Goal: Information Seeking & Learning: Understand process/instructions

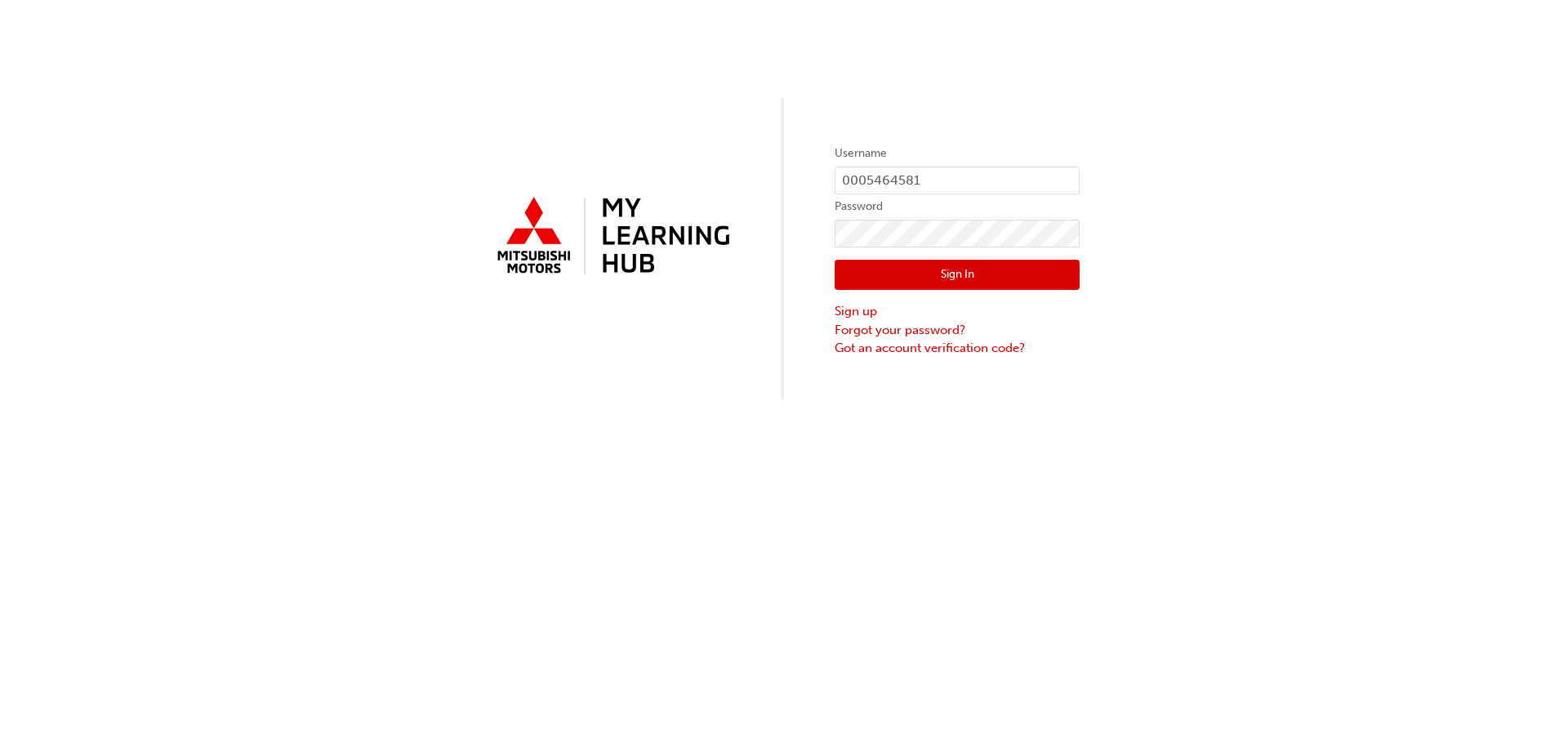
click at [947, 269] on button "Sign In" at bounding box center [957, 275] width 245 height 31
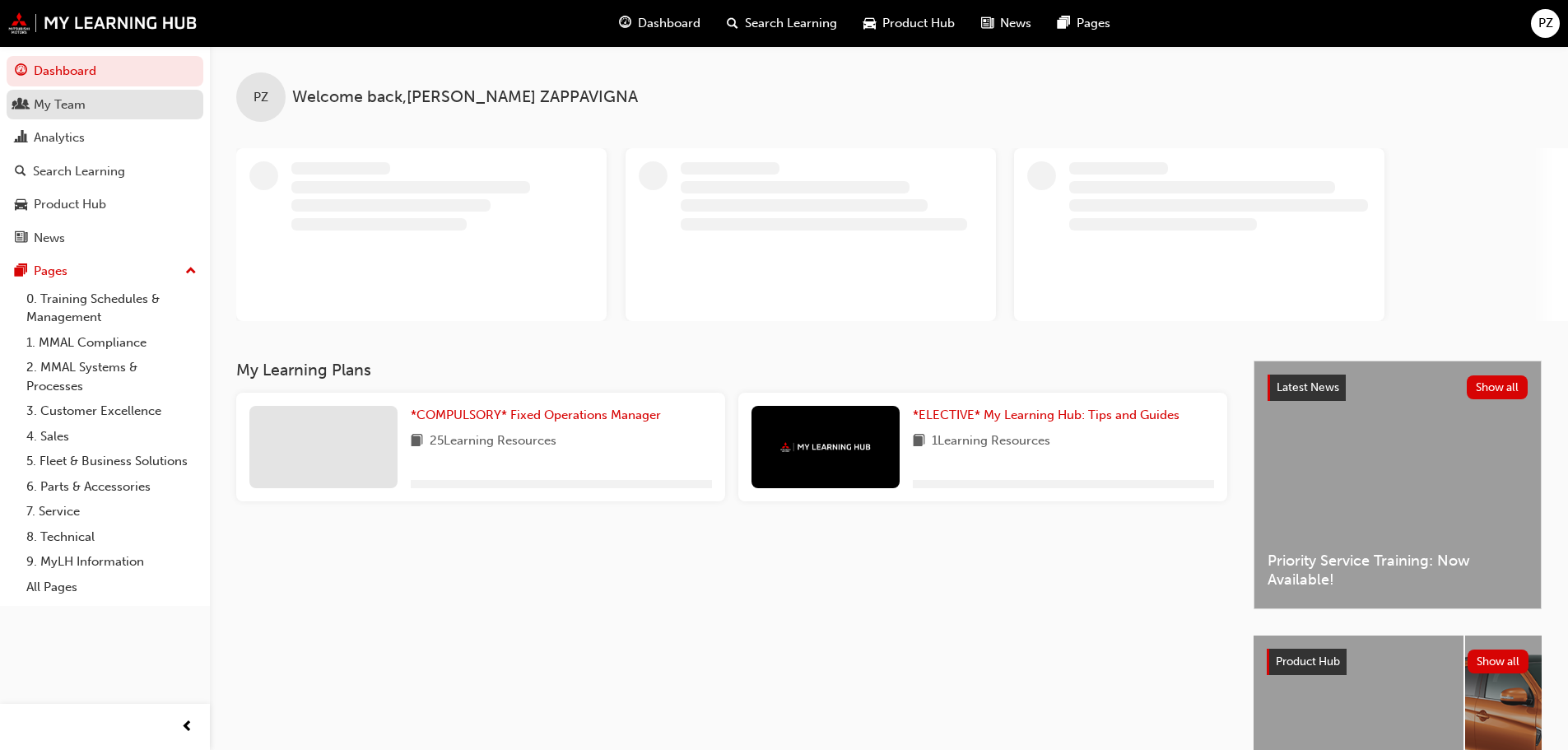
click at [55, 101] on div "My Team" at bounding box center [60, 105] width 52 height 19
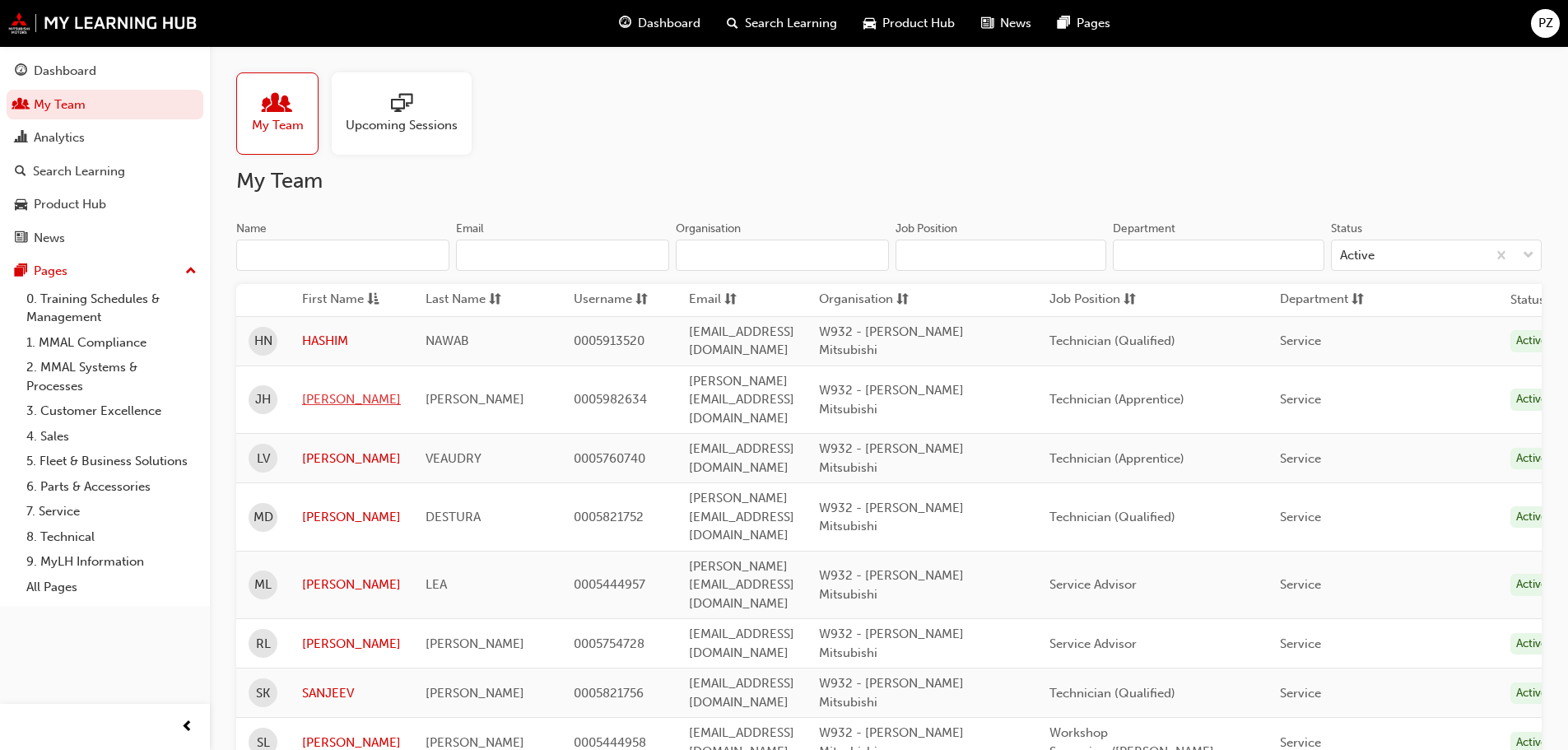
click at [321, 390] on link "[PERSON_NAME]" at bounding box center [351, 400] width 99 height 19
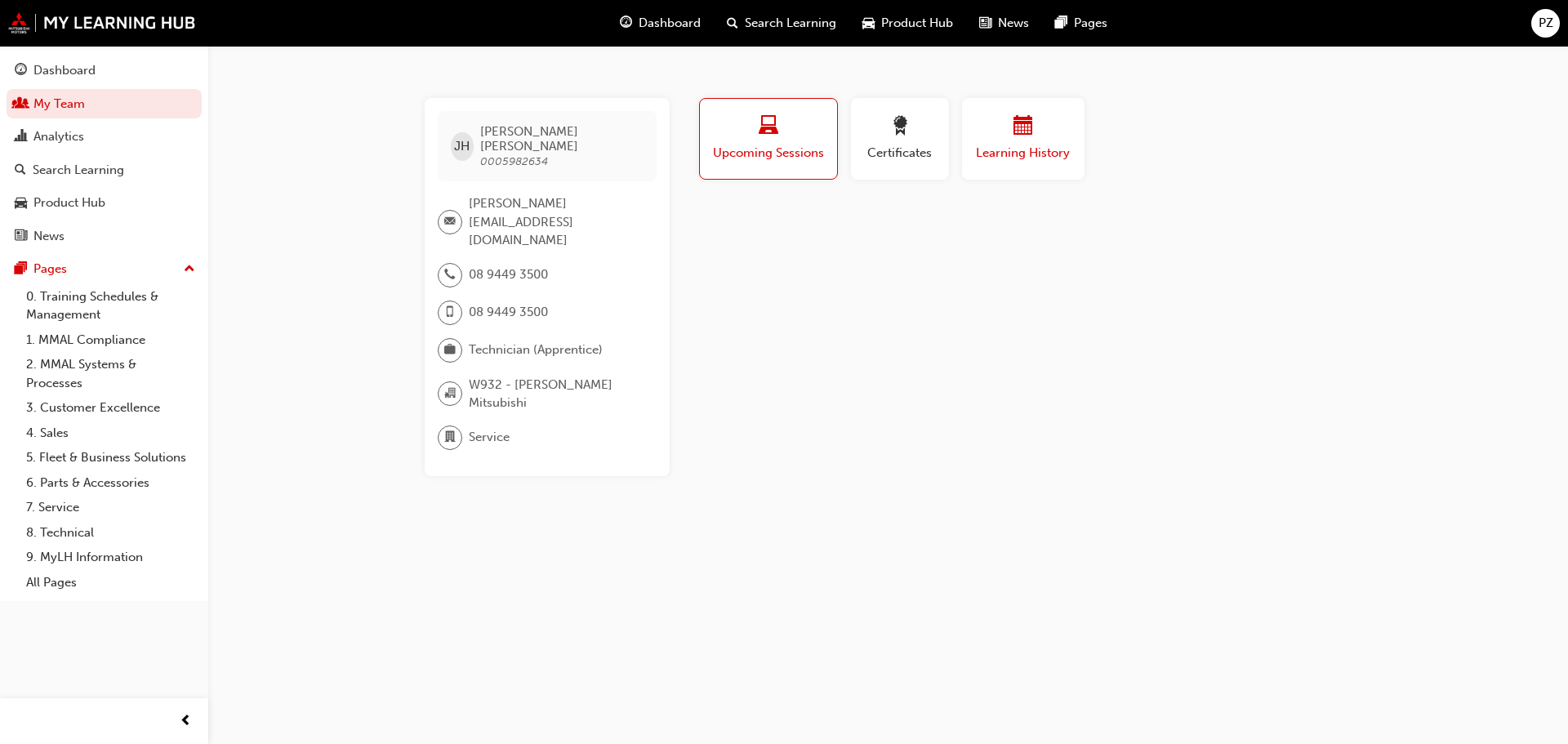
click at [1041, 136] on div "button" at bounding box center [1023, 128] width 98 height 25
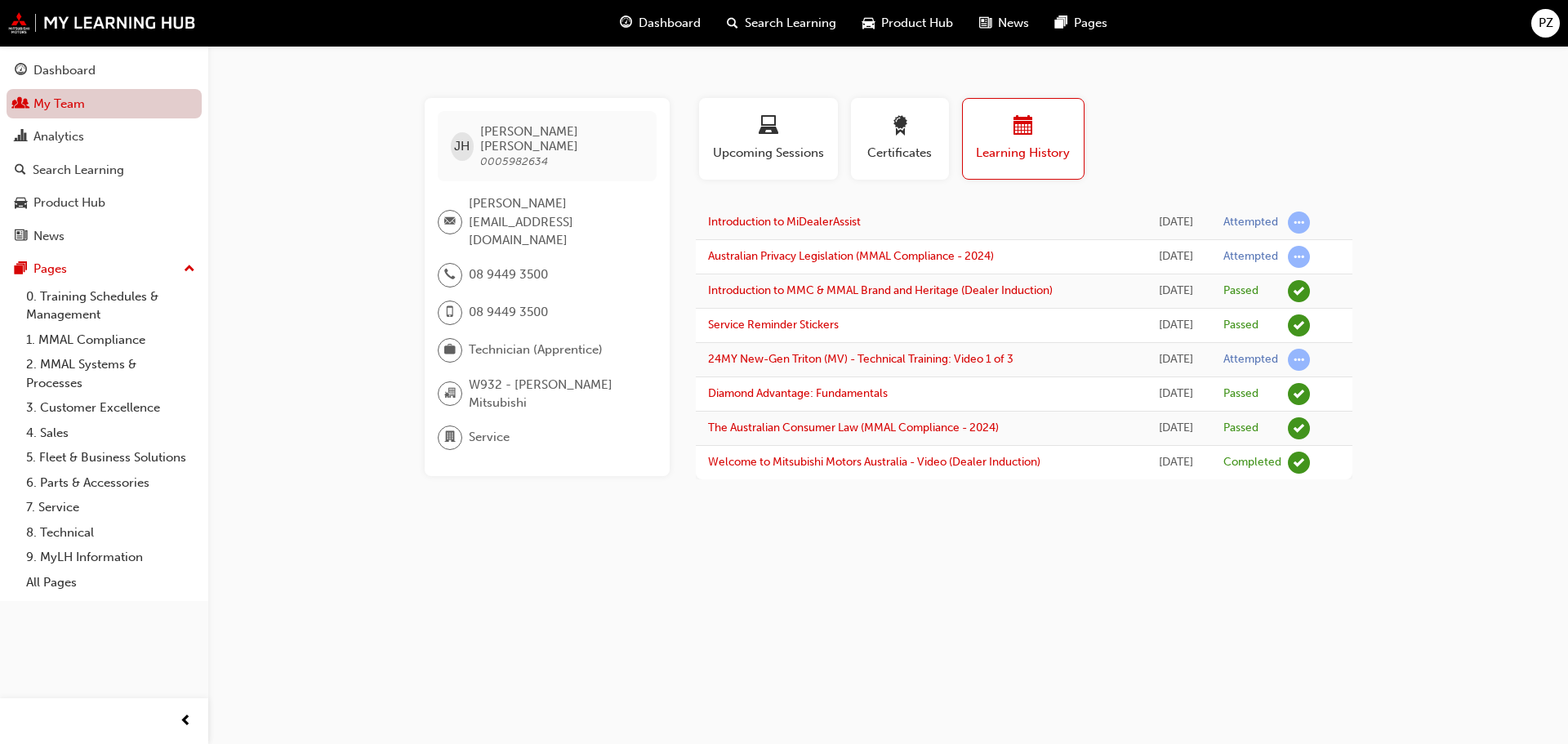
click at [68, 95] on link "My Team" at bounding box center [104, 103] width 195 height 30
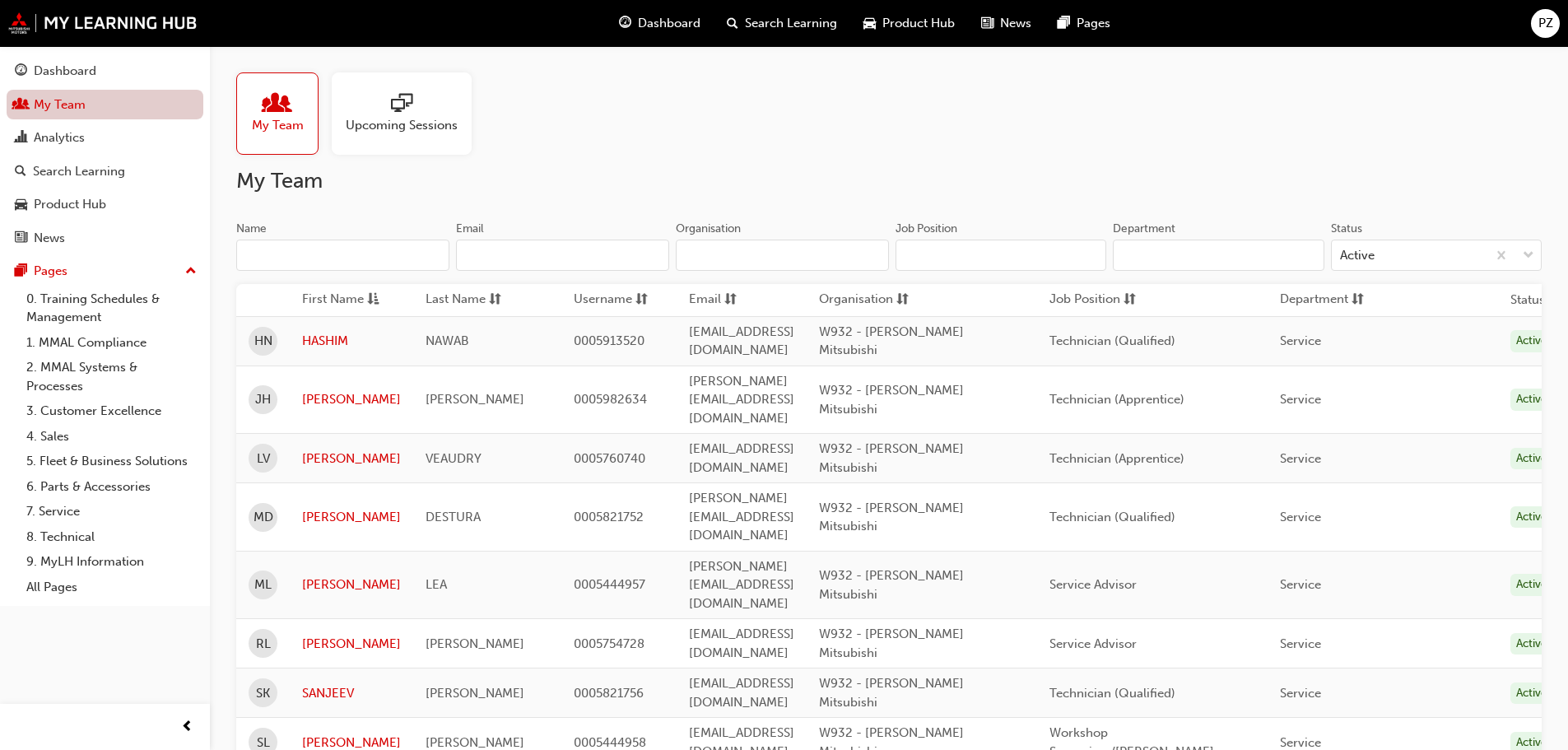
click at [73, 105] on link "My Team" at bounding box center [105, 104] width 197 height 30
click at [354, 264] on input "Name" at bounding box center [343, 255] width 213 height 31
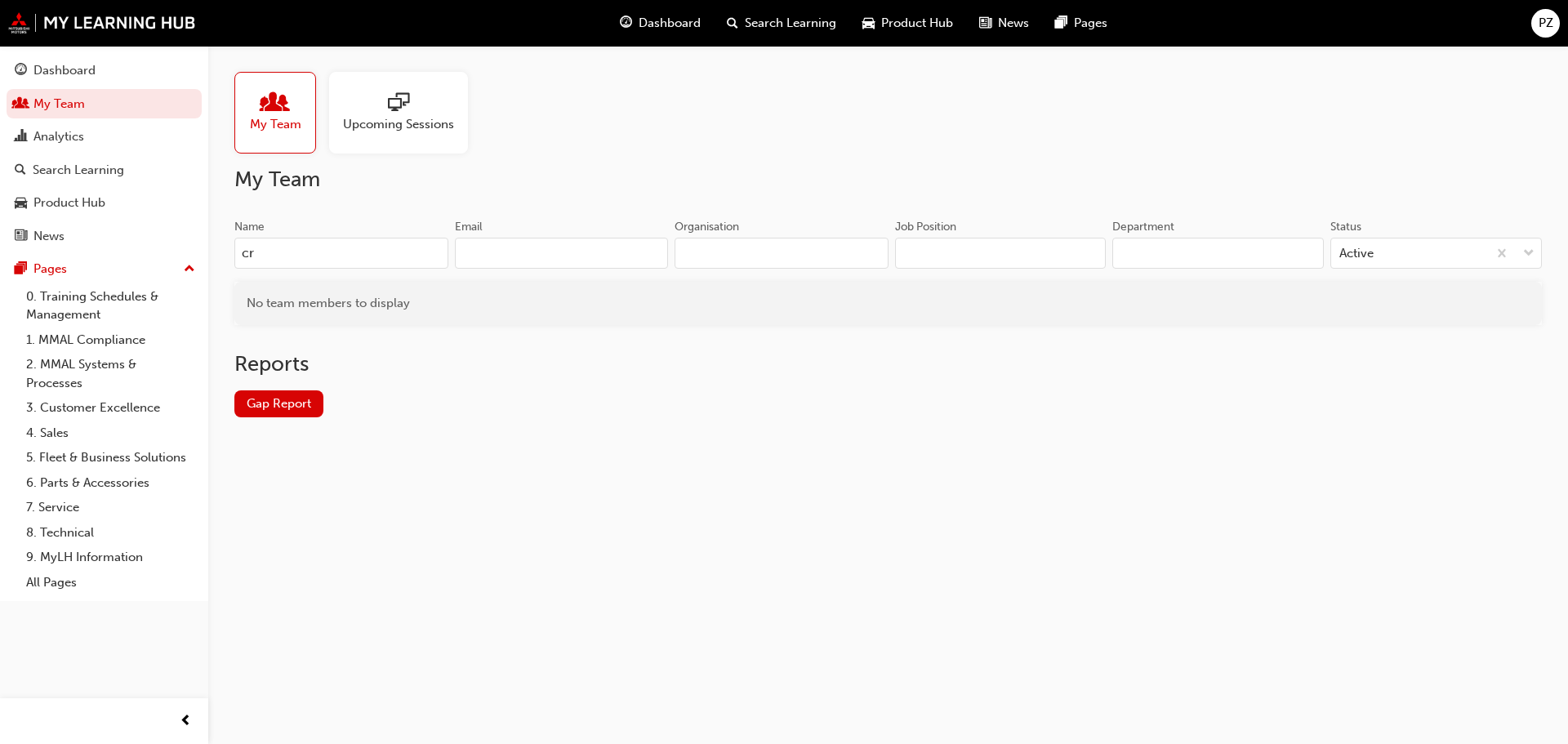
type input "c"
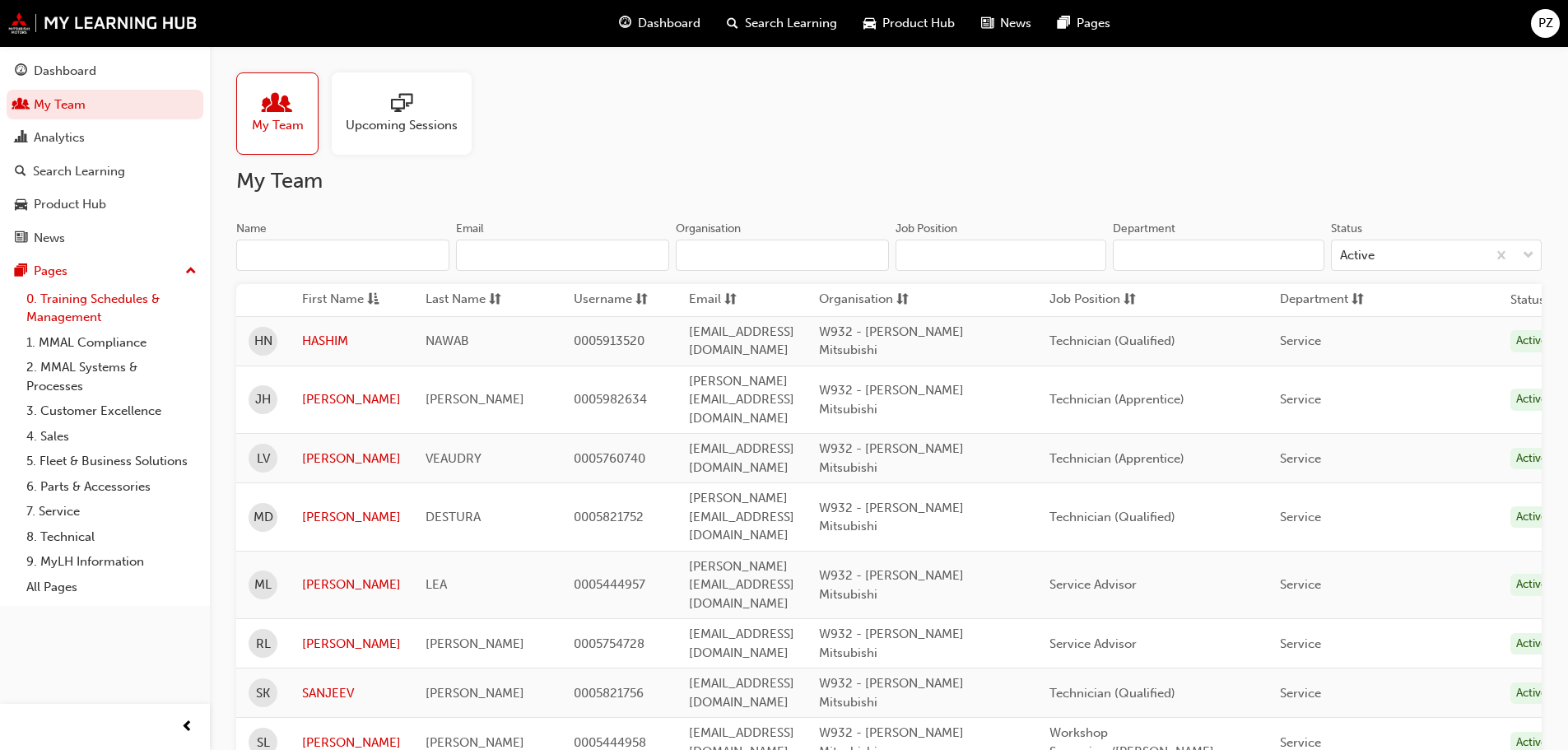
click at [60, 307] on link "0. Training Schedules & Management" at bounding box center [112, 308] width 184 height 43
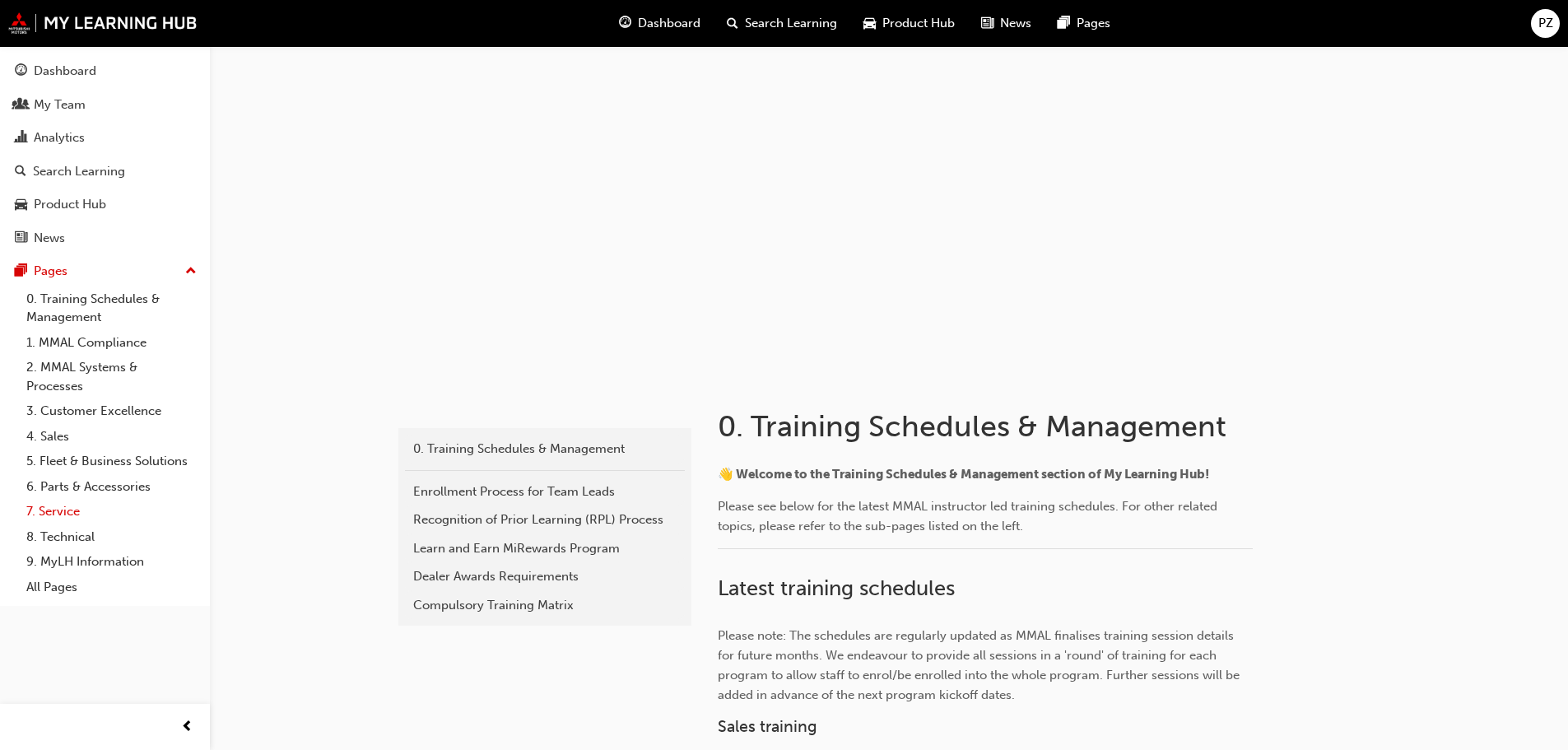
click at [62, 512] on link "7. Service" at bounding box center [112, 511] width 184 height 25
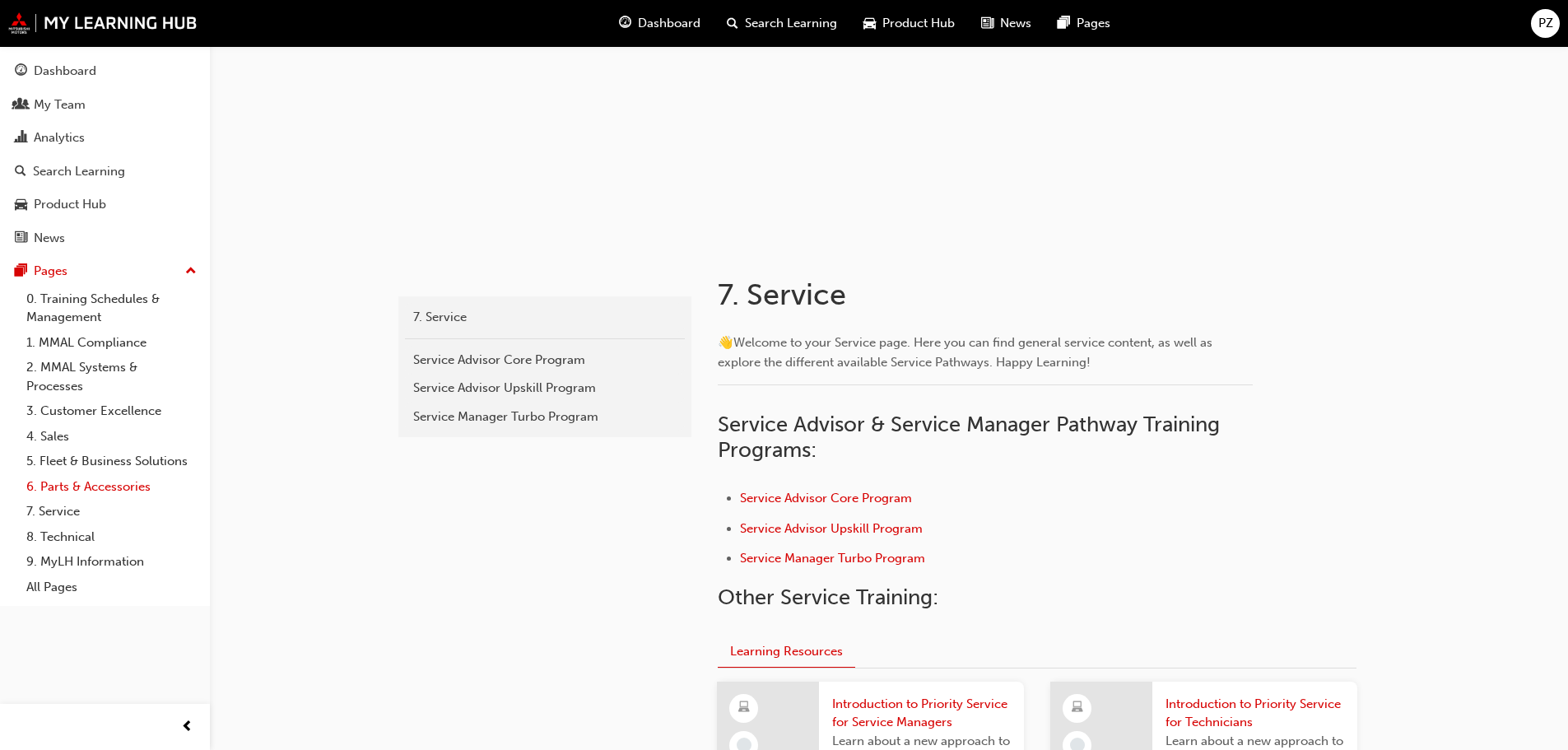
scroll to position [165, 0]
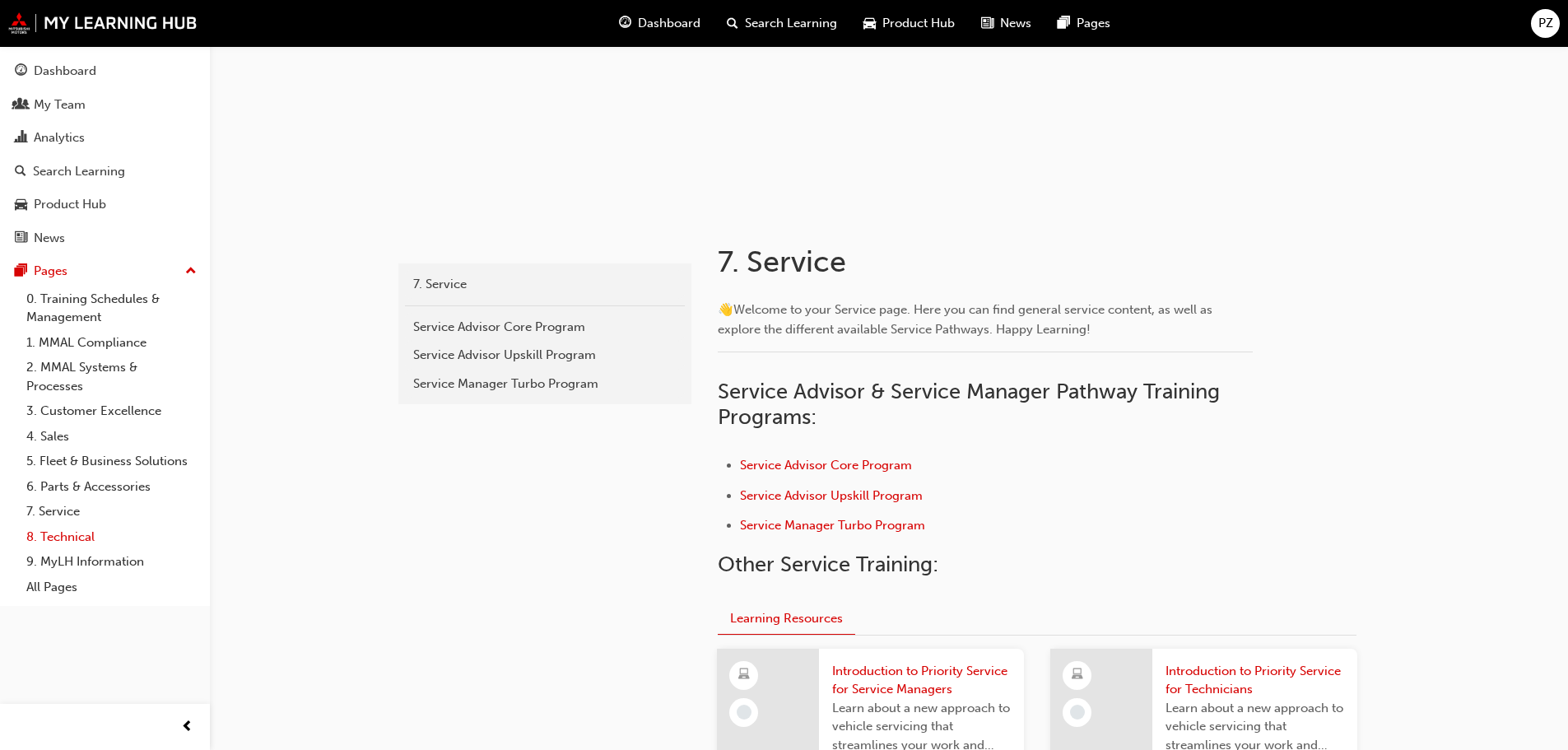
click at [56, 525] on link "8. Technical" at bounding box center [112, 537] width 184 height 25
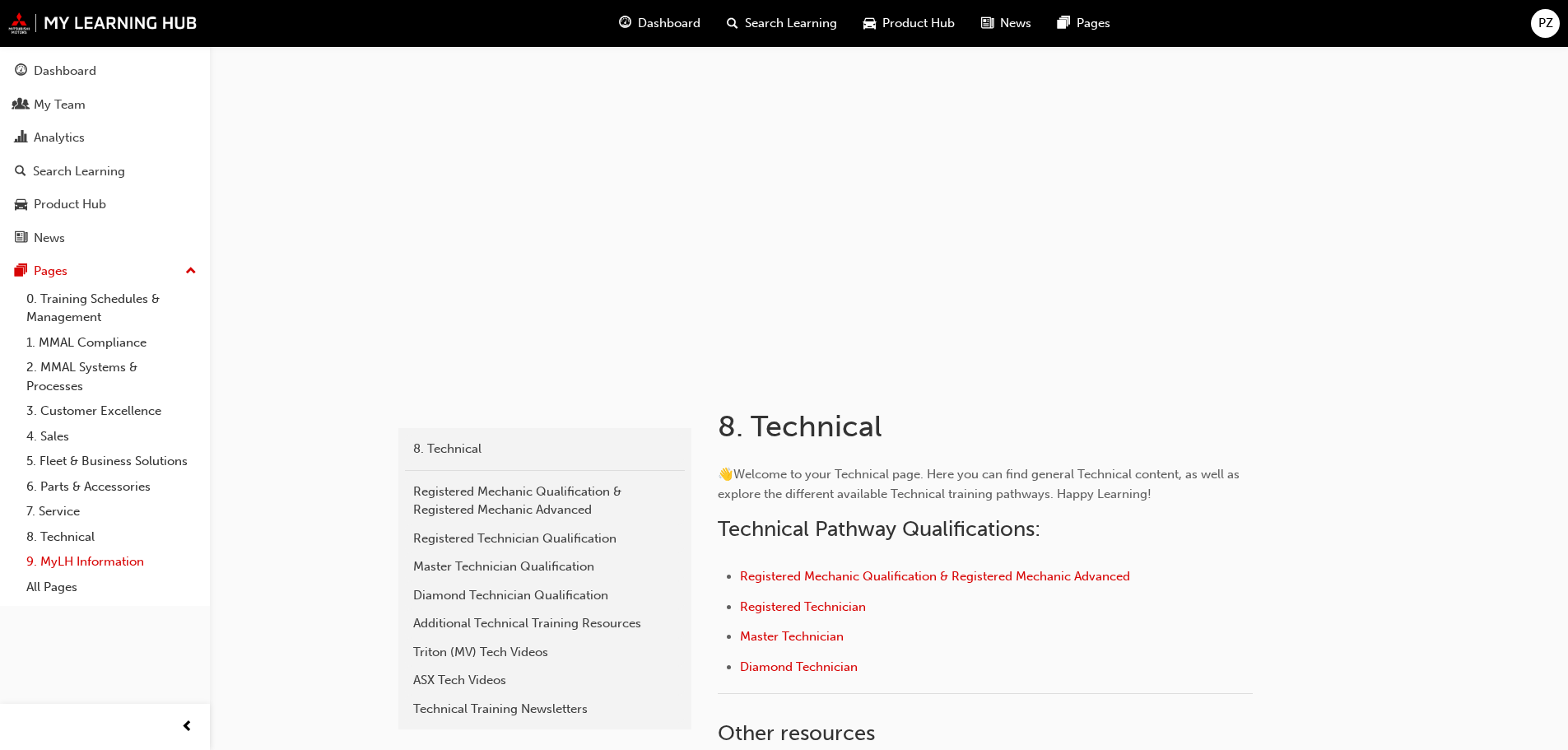
click at [61, 560] on link "9. MyLH Information" at bounding box center [112, 561] width 184 height 25
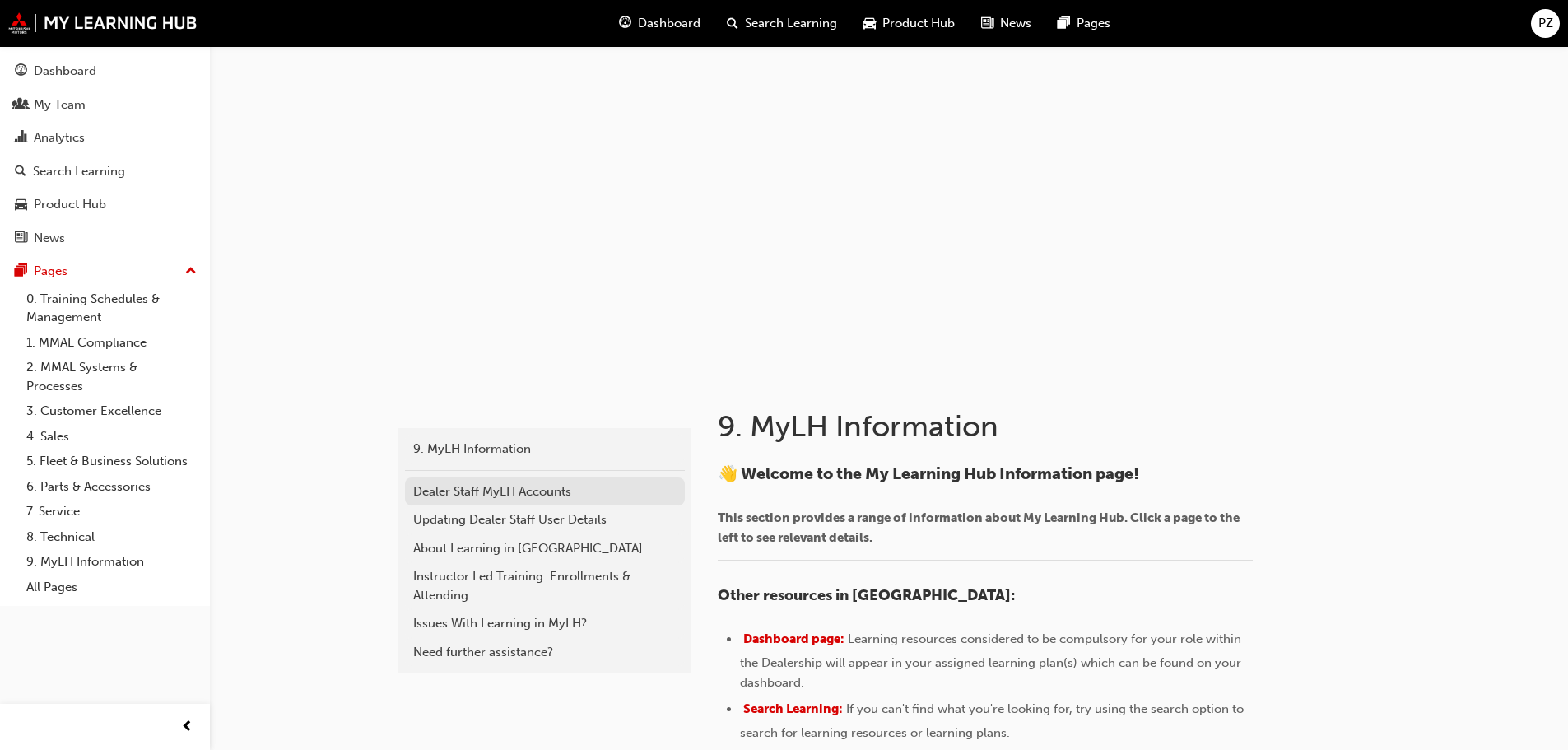
click at [493, 491] on div "Dealer Staff MyLH Accounts" at bounding box center [545, 492] width 264 height 19
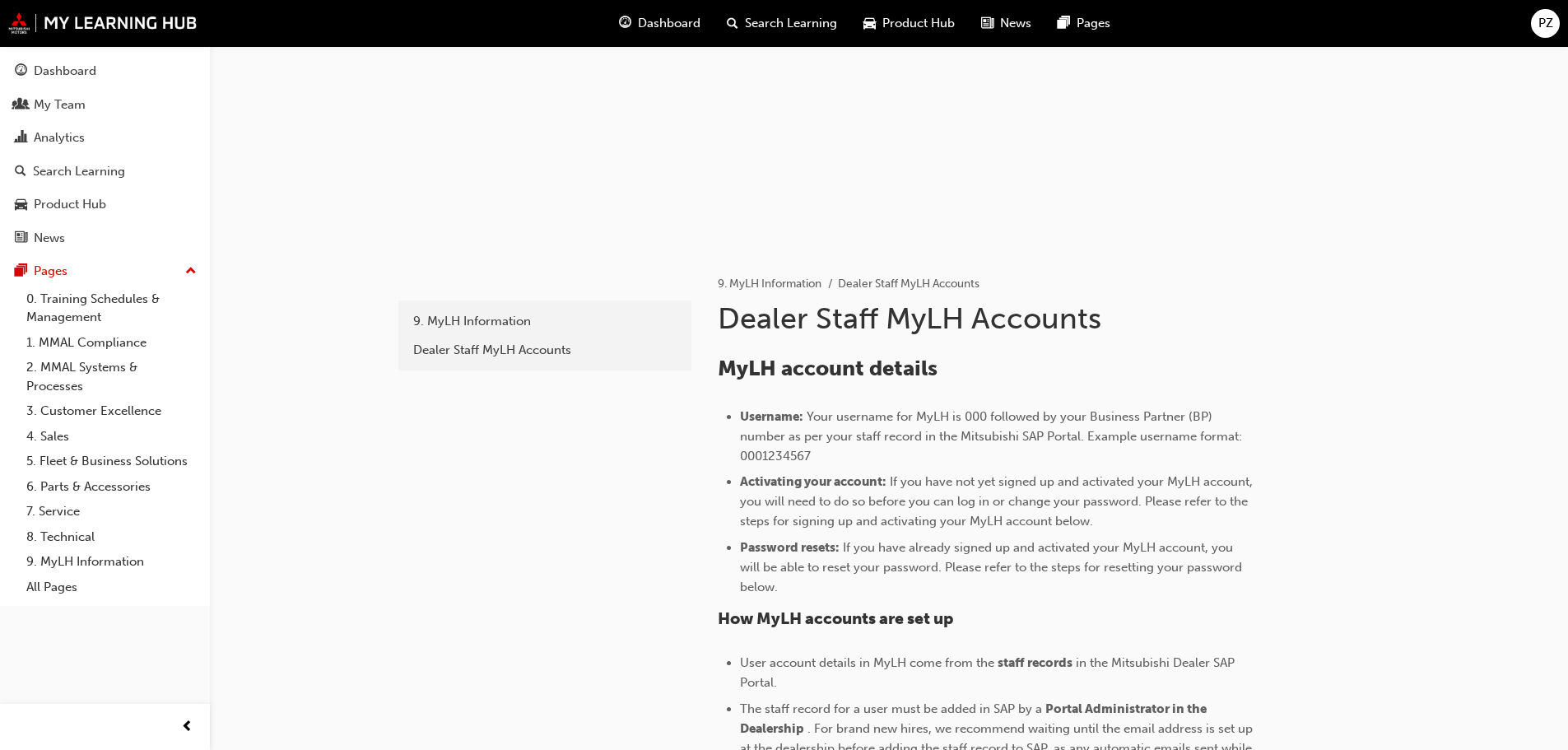
scroll to position [82, 0]
